Goal: Information Seeking & Learning: Learn about a topic

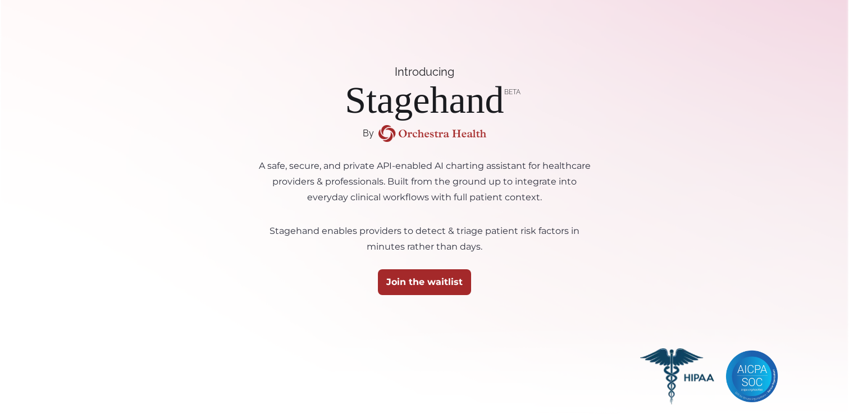
click at [405, 132] on img at bounding box center [432, 133] width 108 height 17
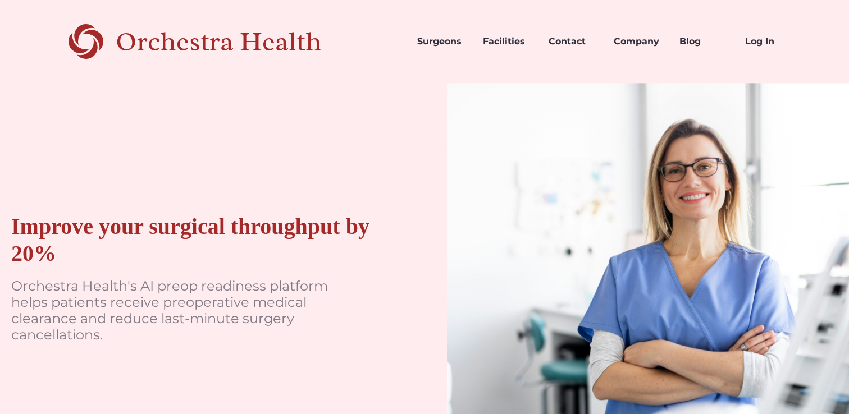
click at [295, 45] on div "Orchestra Health" at bounding box center [238, 41] width 245 height 23
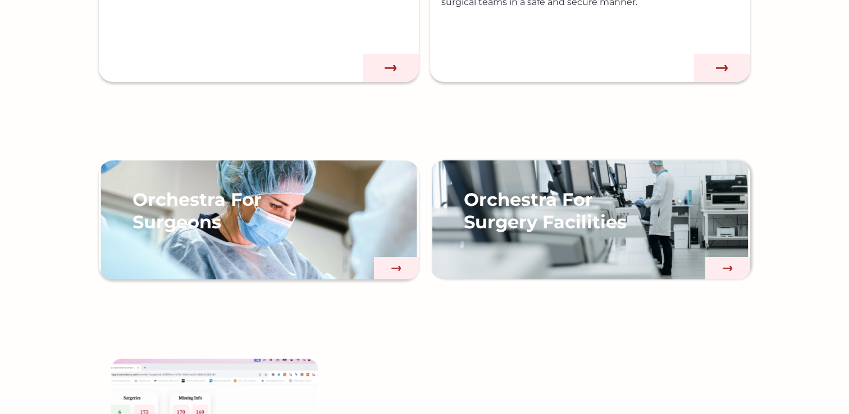
scroll to position [834, 0]
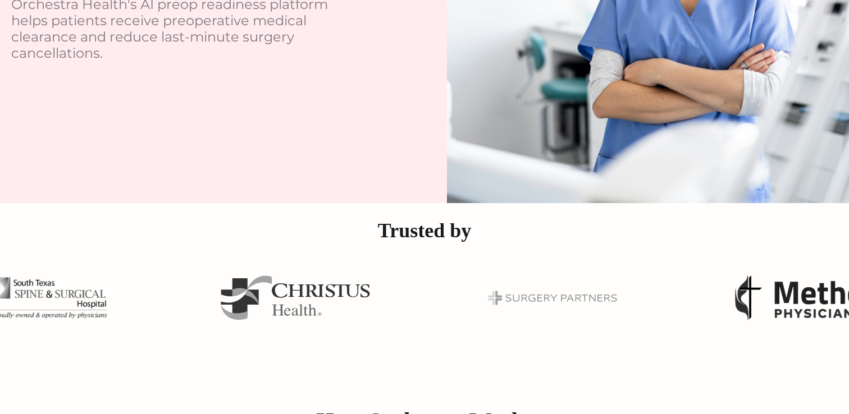
scroll to position [0, 0]
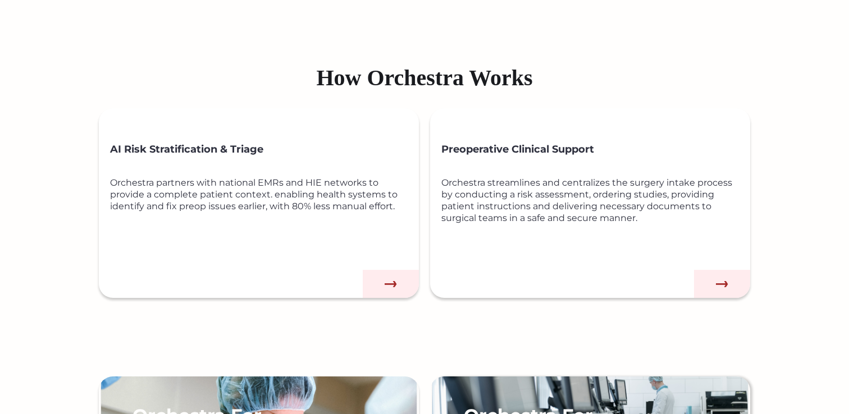
scroll to position [611, 0]
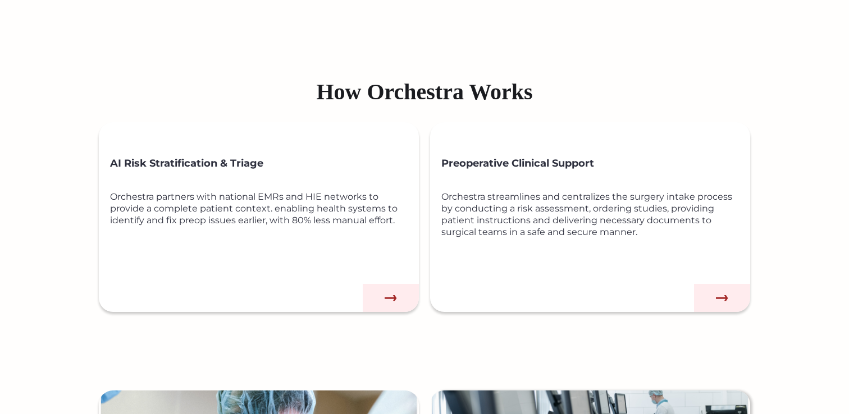
click at [387, 293] on img at bounding box center [391, 298] width 56 height 28
click at [394, 302] on img at bounding box center [391, 298] width 56 height 28
click at [393, 298] on img at bounding box center [391, 298] width 56 height 28
click at [729, 296] on img at bounding box center [722, 298] width 56 height 28
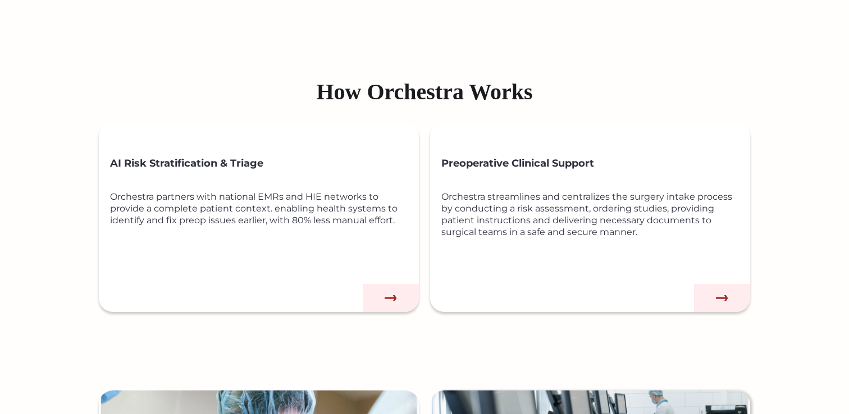
click at [505, 170] on h3 "Preoperative Clinical Support" at bounding box center [595, 163] width 309 height 26
click at [223, 184] on div "AI Risk Stratification & Triage Orchestra partners with national EMRs and HIE n…" at bounding box center [264, 228] width 309 height 167
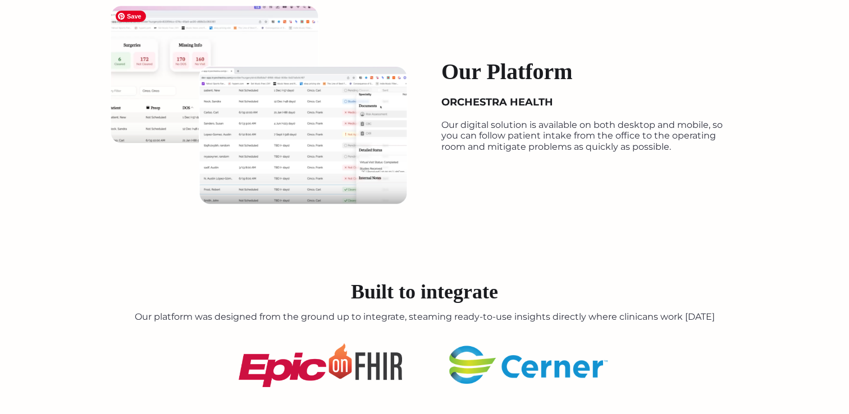
click at [333, 153] on img at bounding box center [259, 105] width 298 height 200
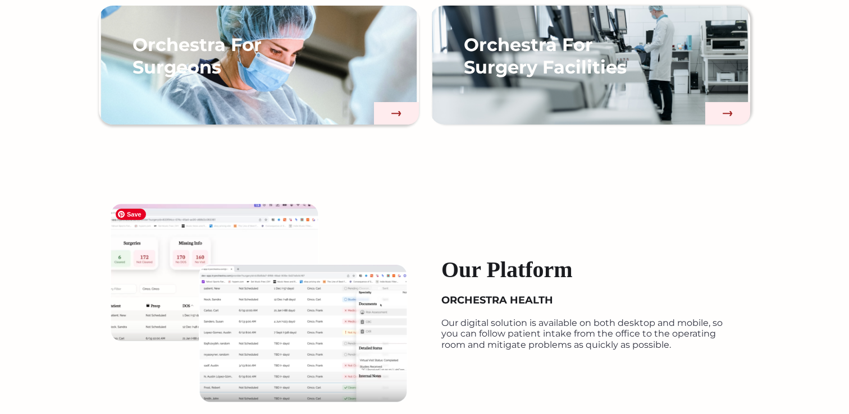
scroll to position [988, 0]
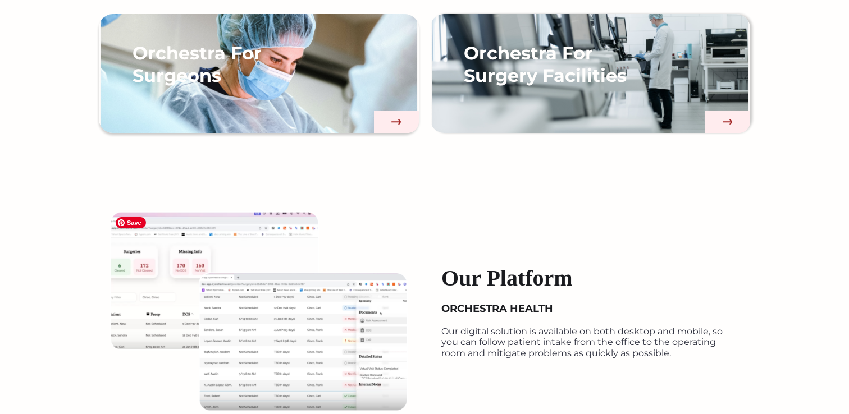
click at [296, 52] on h3 "Orchestra For Surgeons" at bounding box center [221, 64] width 177 height 45
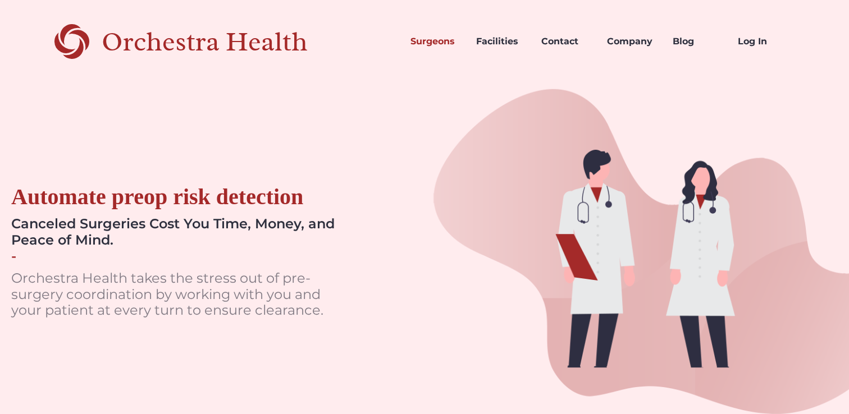
click at [127, 48] on div "Orchestra Health" at bounding box center [224, 41] width 245 height 23
